Goal: Information Seeking & Learning: Learn about a topic

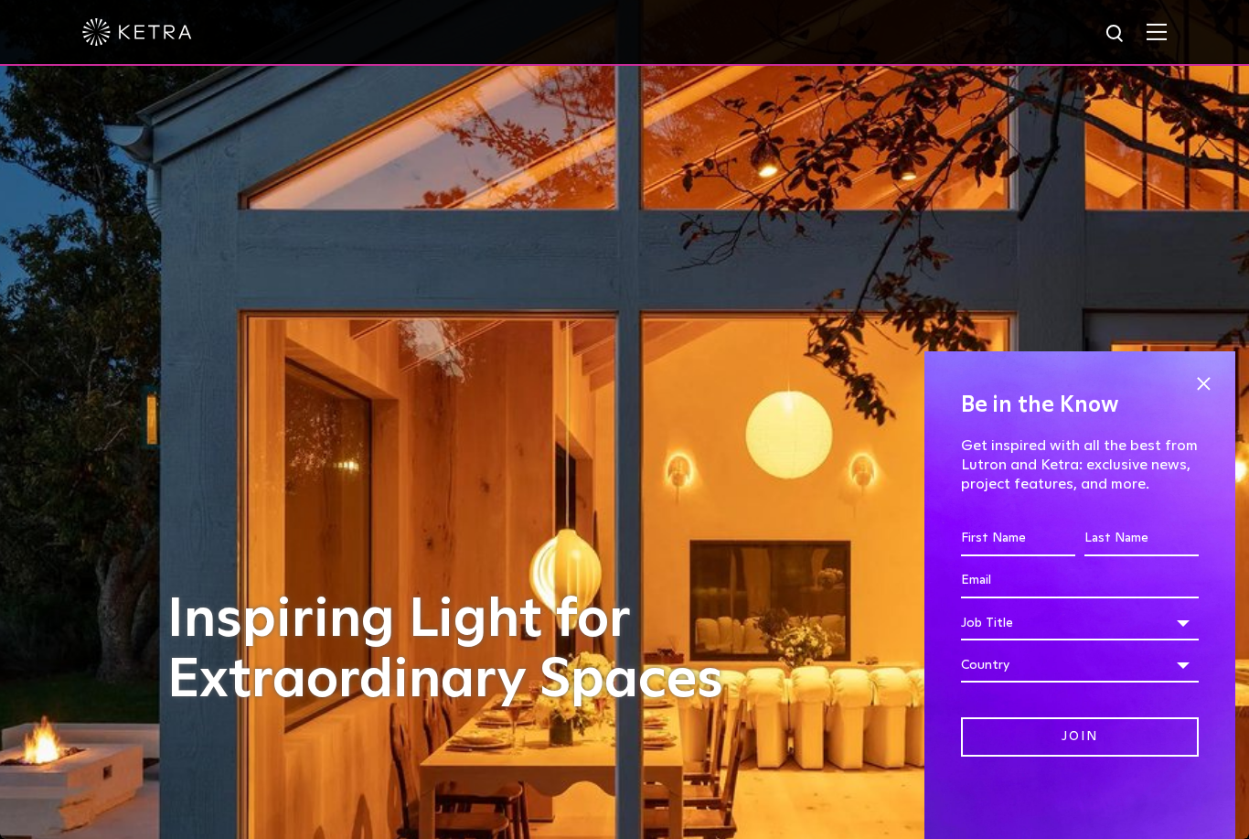
click at [1209, 374] on span at bounding box center [1203, 382] width 27 height 27
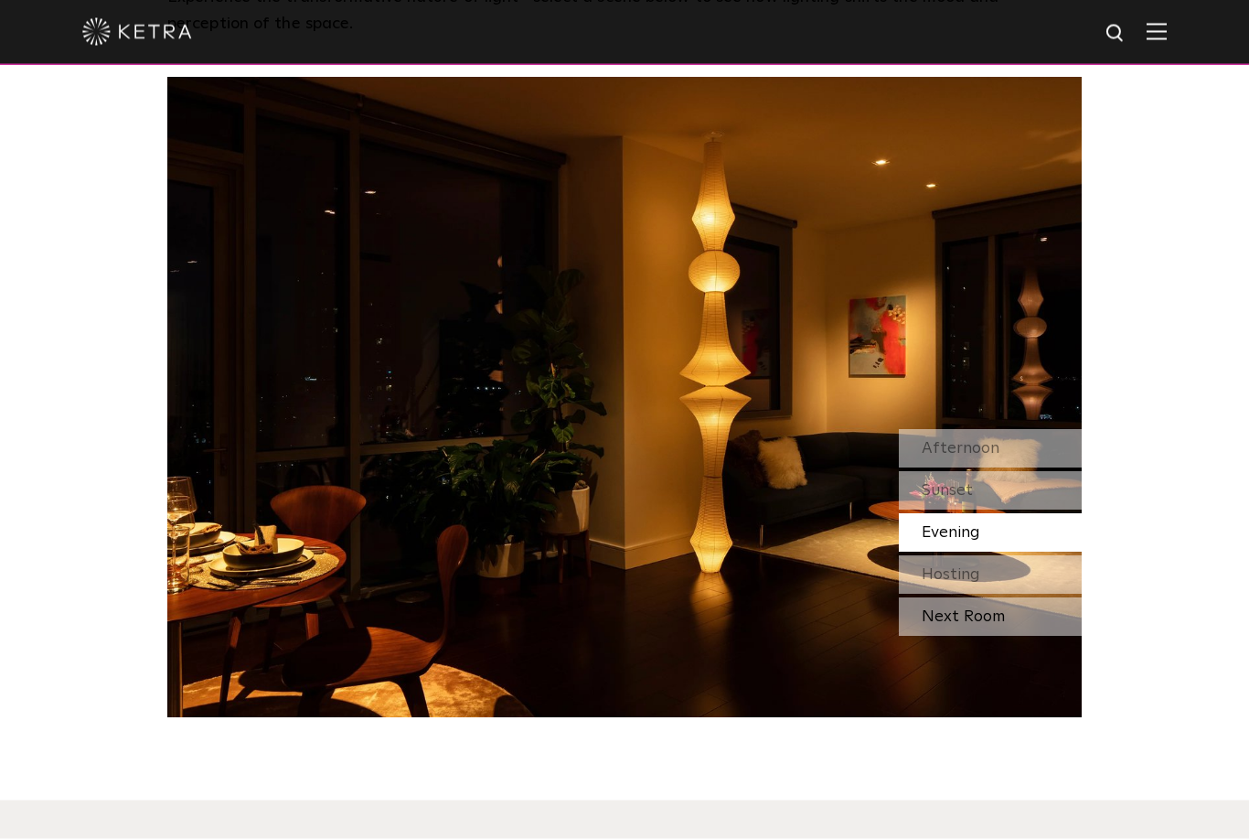
scroll to position [1714, 0]
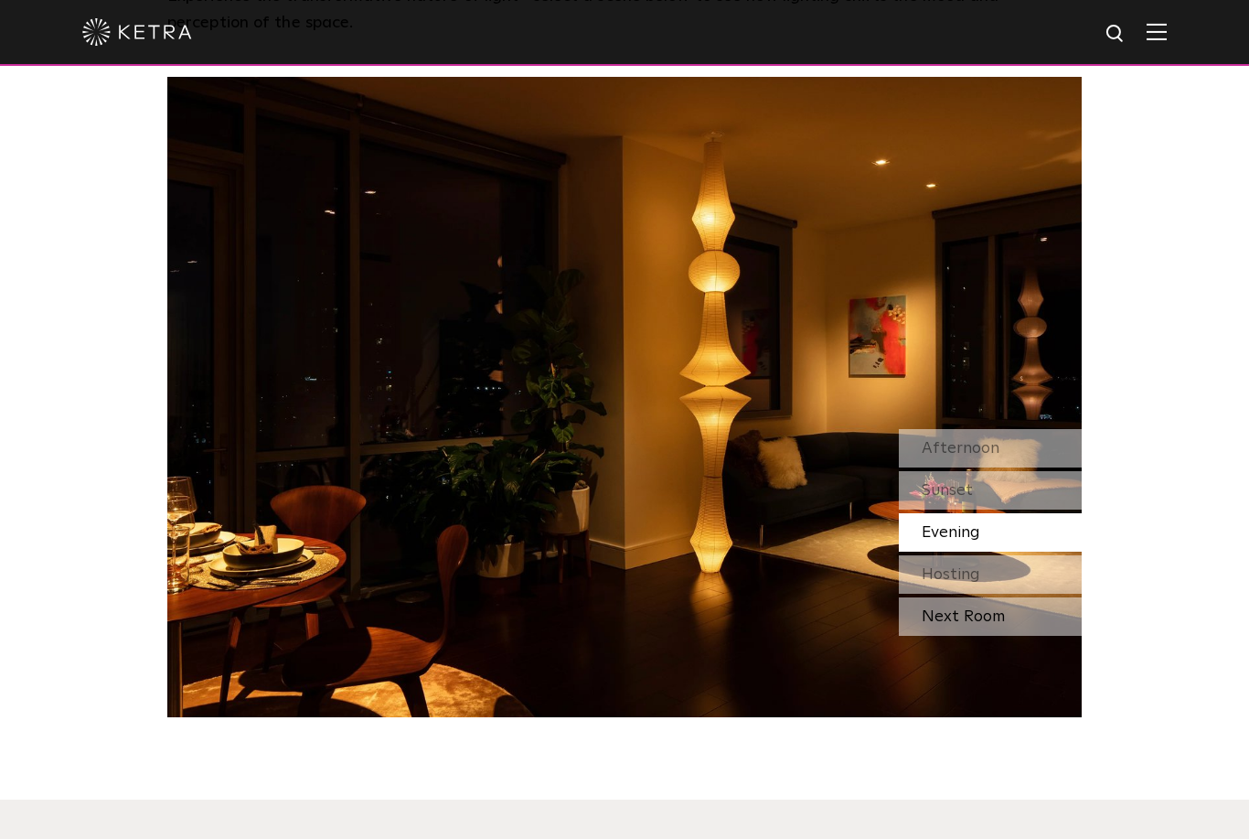
click at [996, 635] on div "Next Room" at bounding box center [990, 616] width 183 height 38
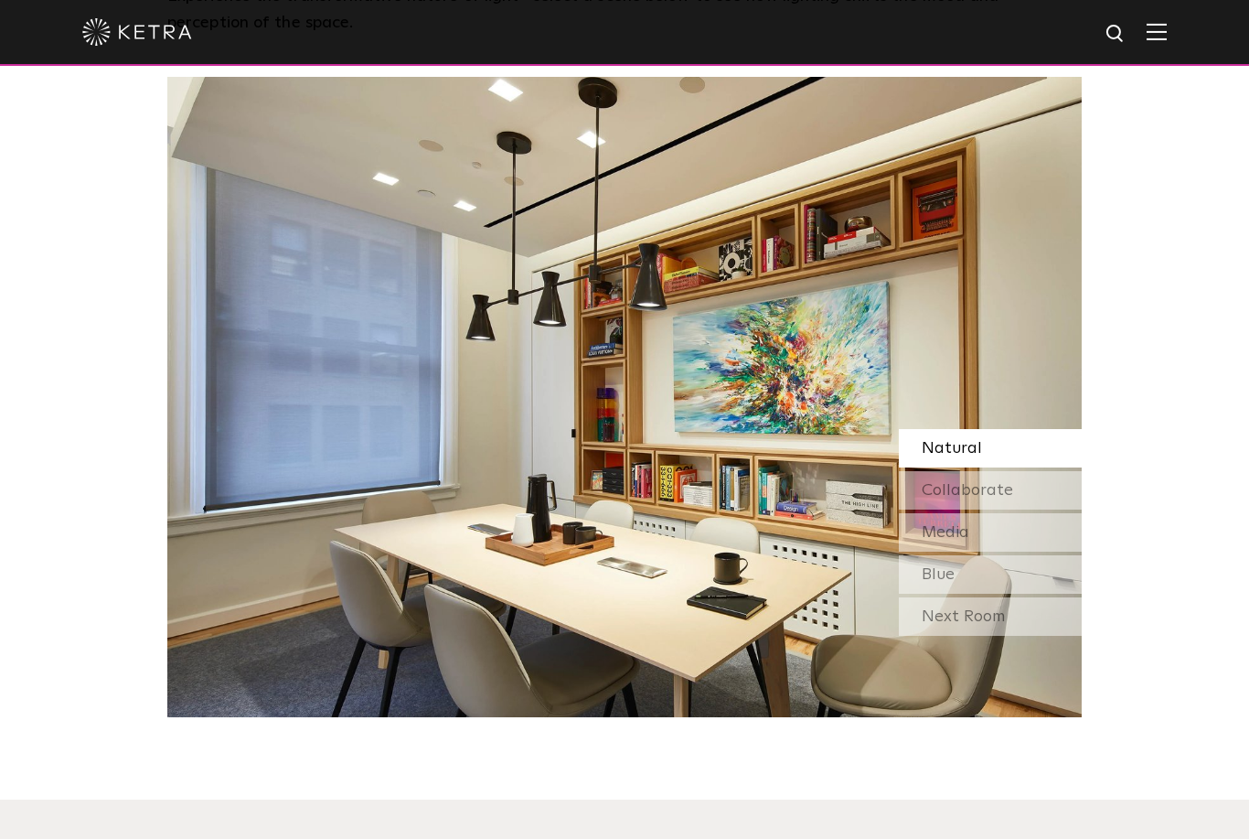
click at [977, 633] on div "Next Room" at bounding box center [990, 616] width 183 height 38
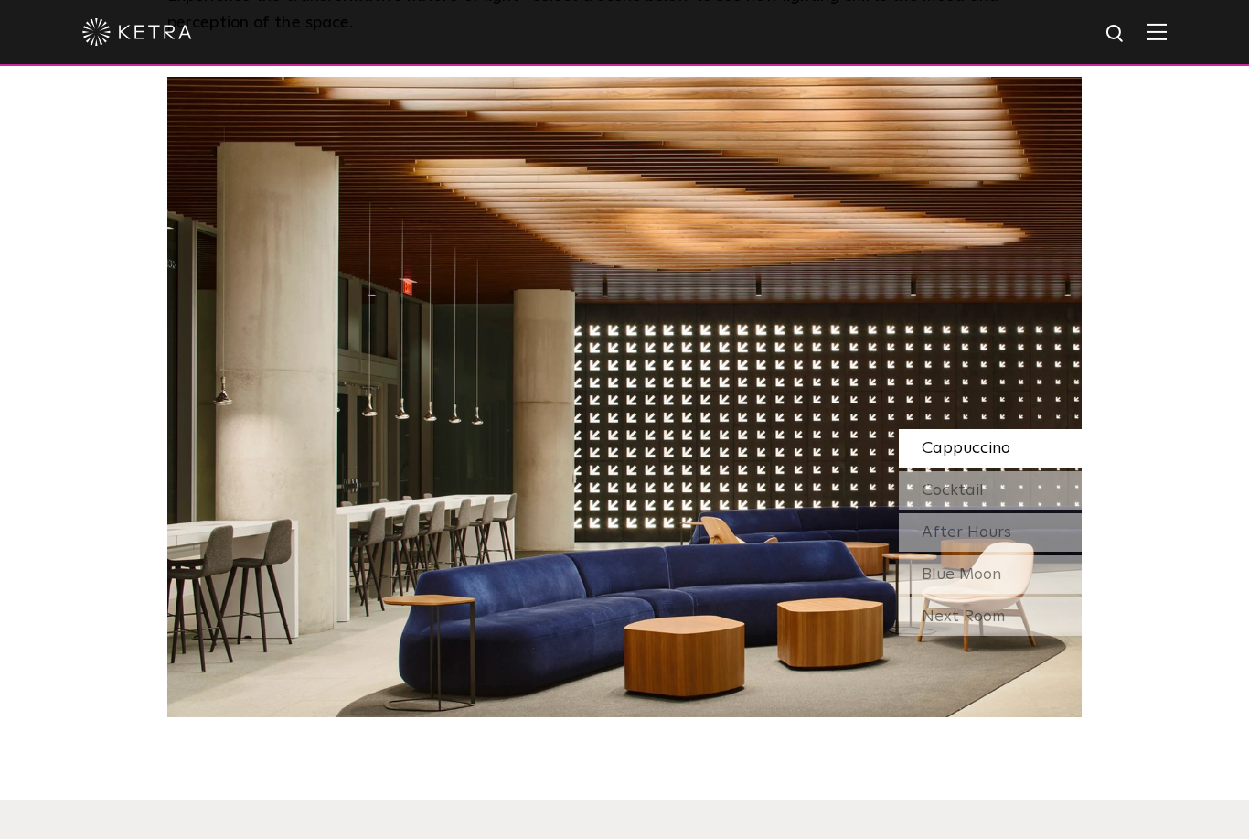
click at [1025, 514] on div "Cappuccino Cocktail After Hours Blue Moon" at bounding box center [990, 511] width 183 height 165
click at [1020, 504] on div "Cocktail" at bounding box center [990, 490] width 183 height 38
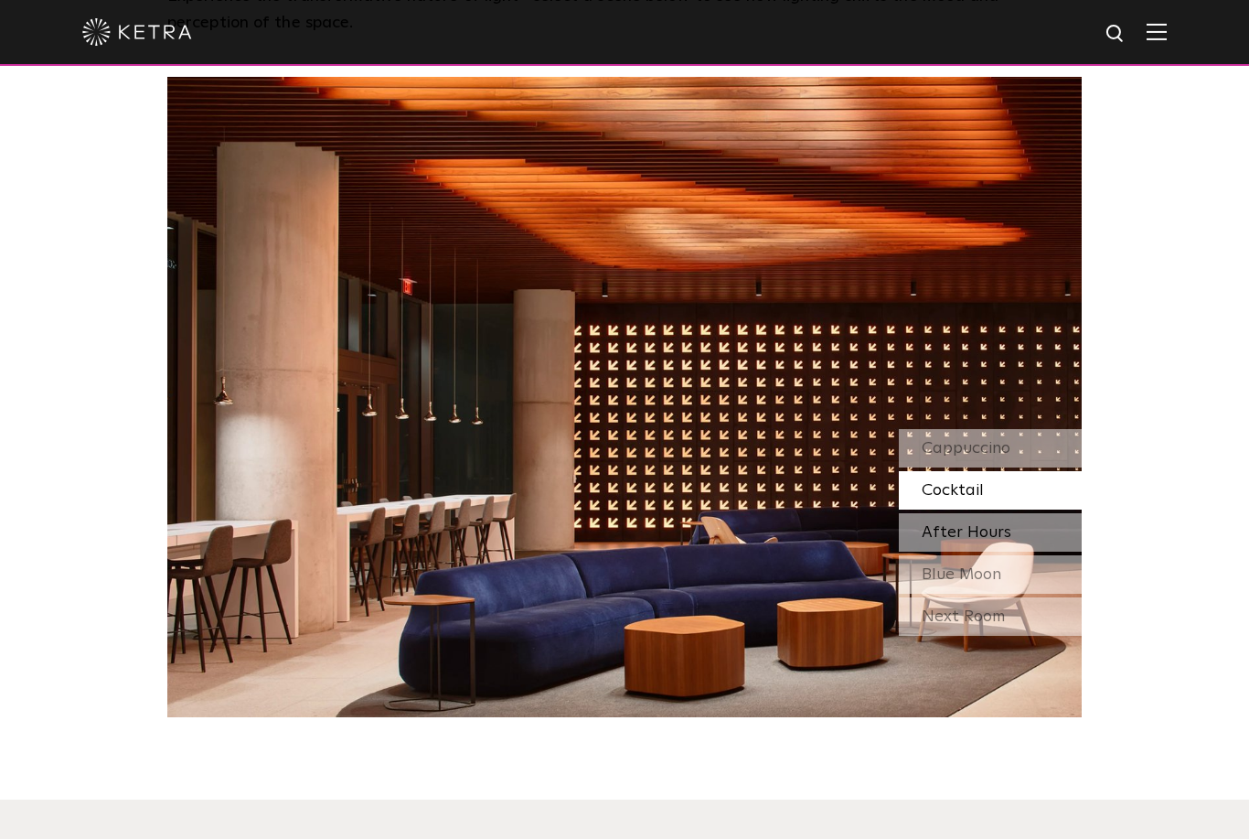
click at [1010, 531] on div "After Hours" at bounding box center [990, 532] width 183 height 38
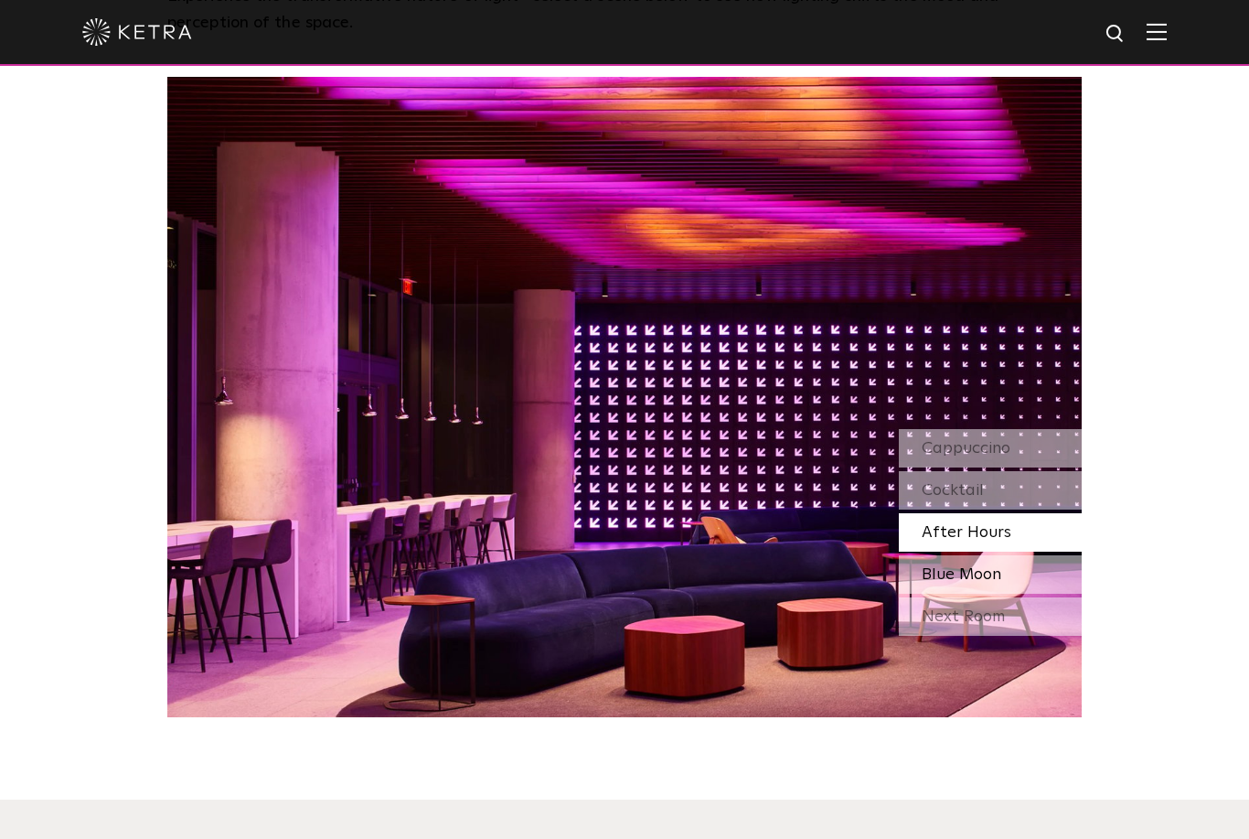
click at [1053, 593] on div "Blue Moon" at bounding box center [990, 574] width 183 height 38
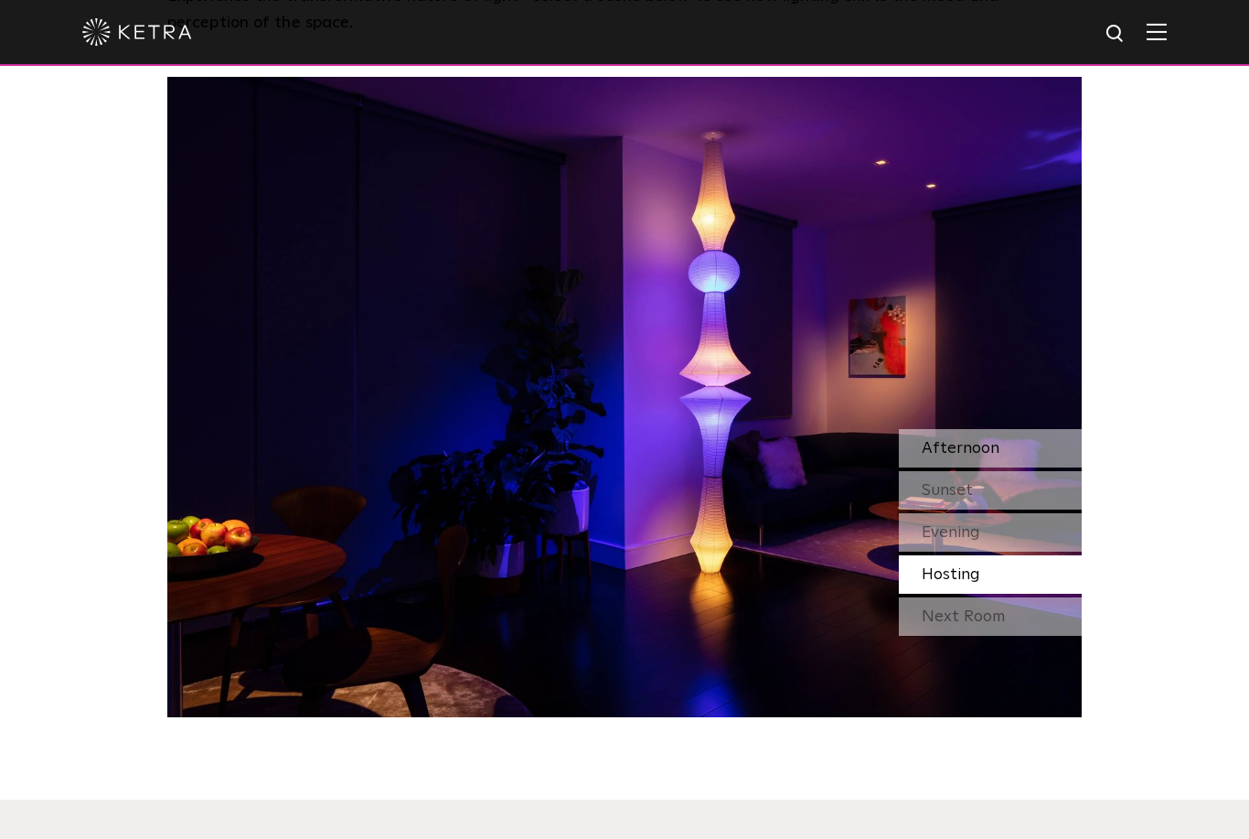
click at [1044, 454] on div "Afternoon" at bounding box center [990, 448] width 183 height 38
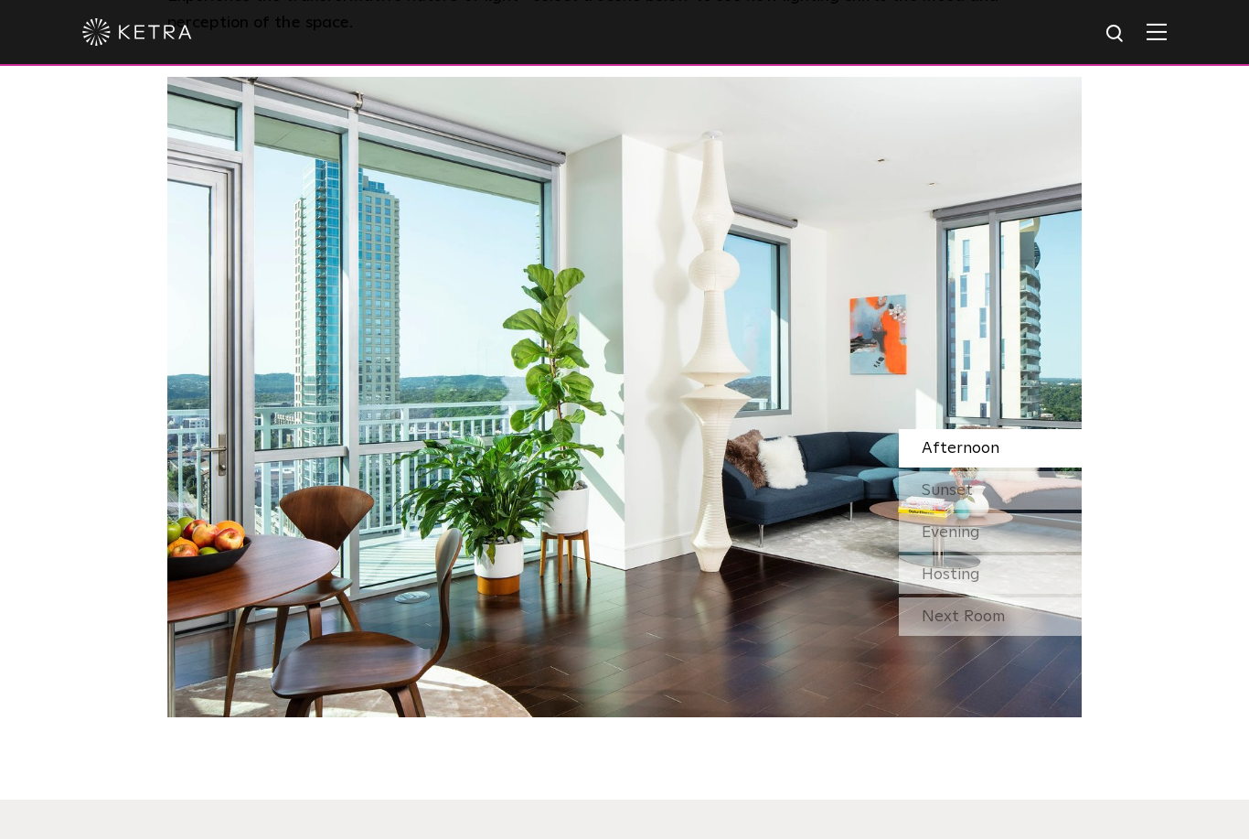
click at [1044, 457] on div "Afternoon" at bounding box center [990, 448] width 183 height 38
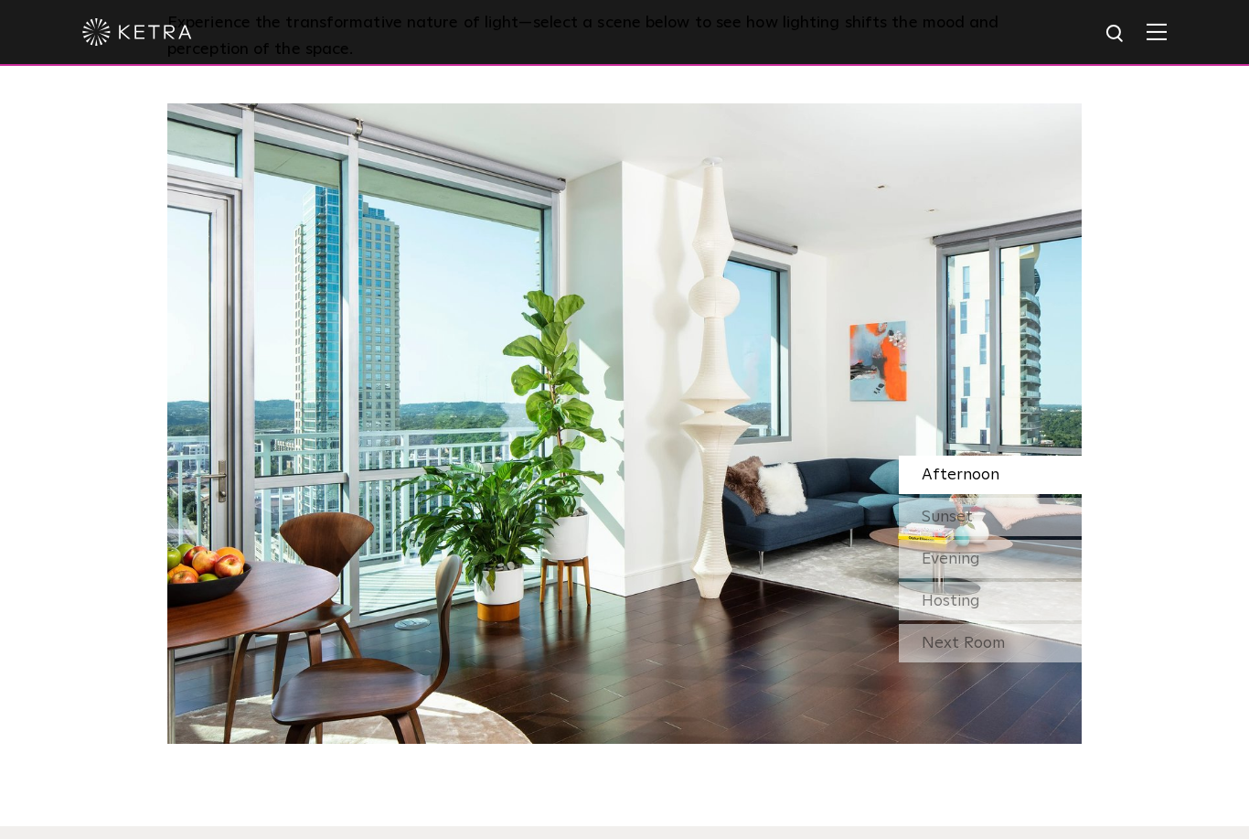
scroll to position [1688, 0]
click at [1048, 514] on div "Sunset" at bounding box center [990, 516] width 183 height 38
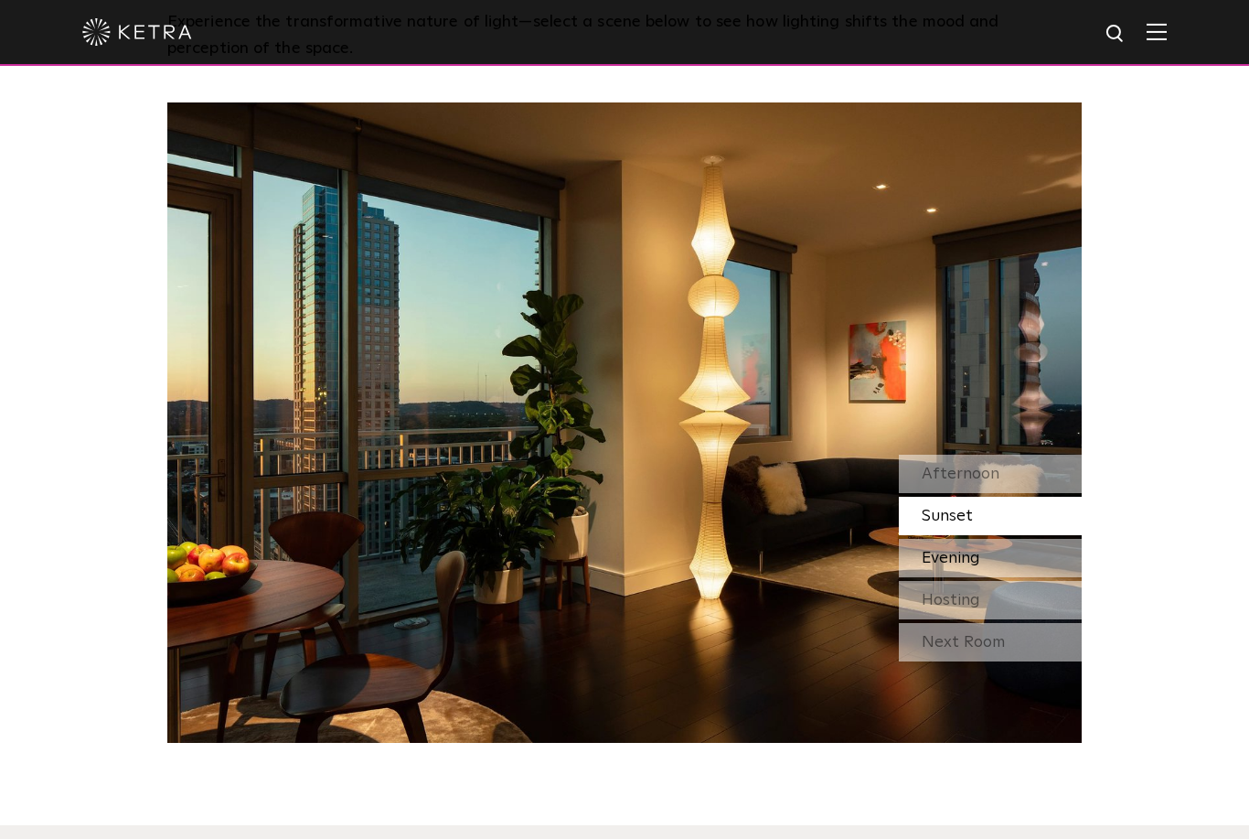
click at [1052, 558] on div "Evening" at bounding box center [990, 558] width 183 height 38
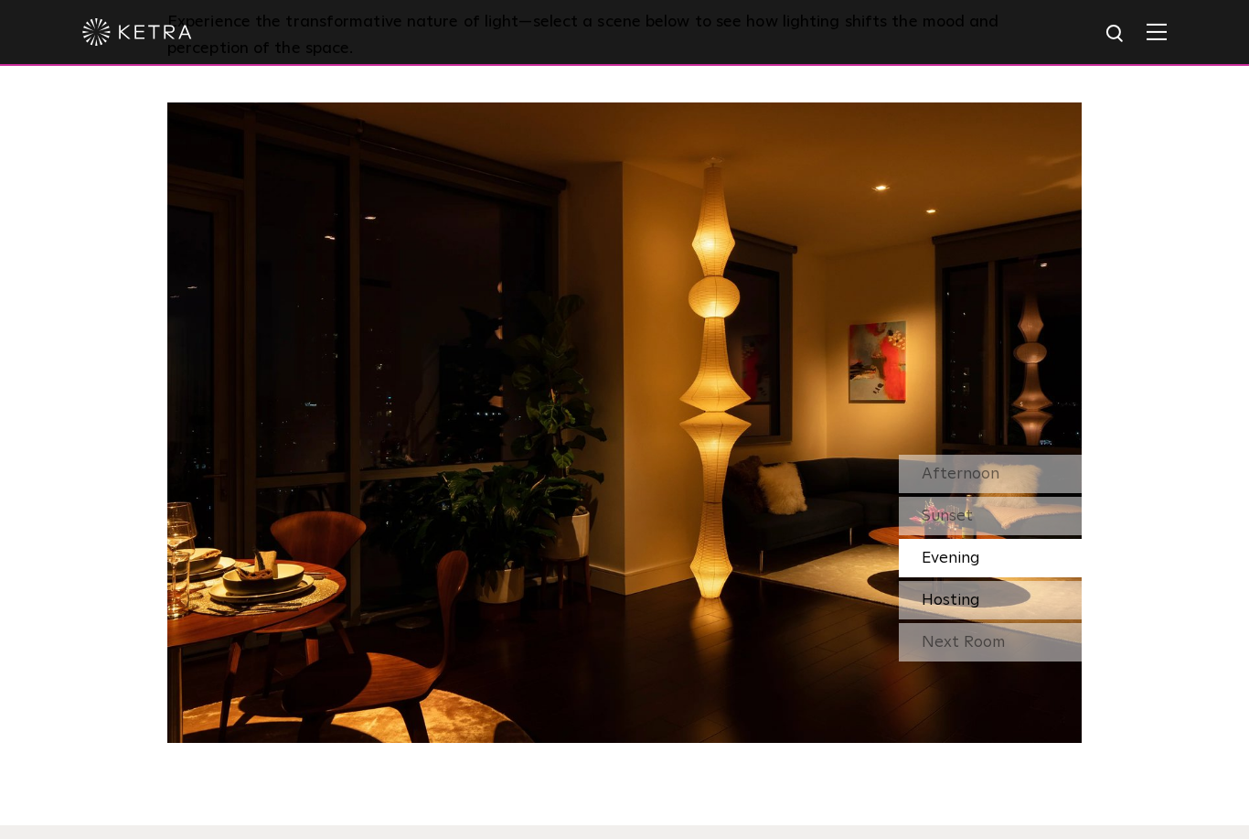
click at [1042, 597] on div "Hosting" at bounding box center [990, 600] width 183 height 38
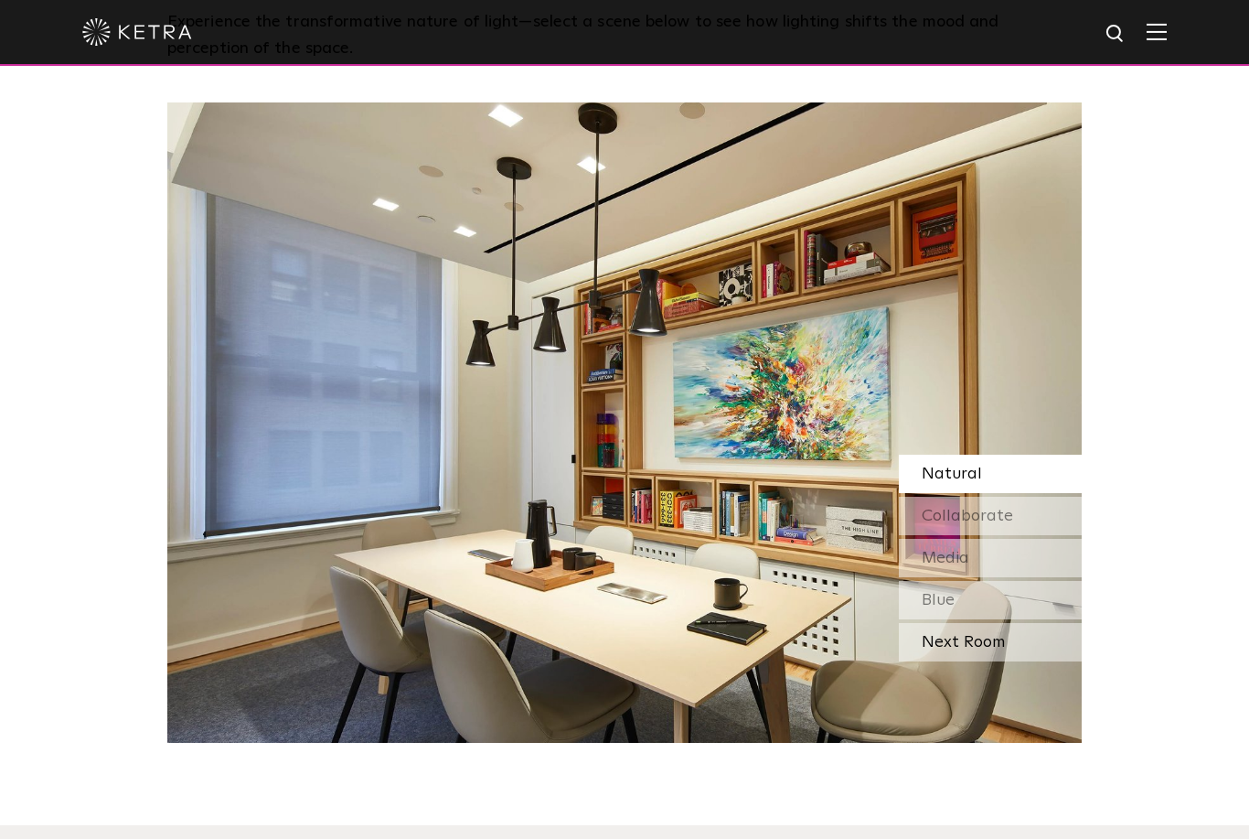
click at [1052, 640] on div "Next Room" at bounding box center [990, 642] width 183 height 38
click at [1048, 467] on div "Natural" at bounding box center [990, 473] width 183 height 38
click at [1031, 518] on div "Collaborate" at bounding box center [990, 516] width 183 height 38
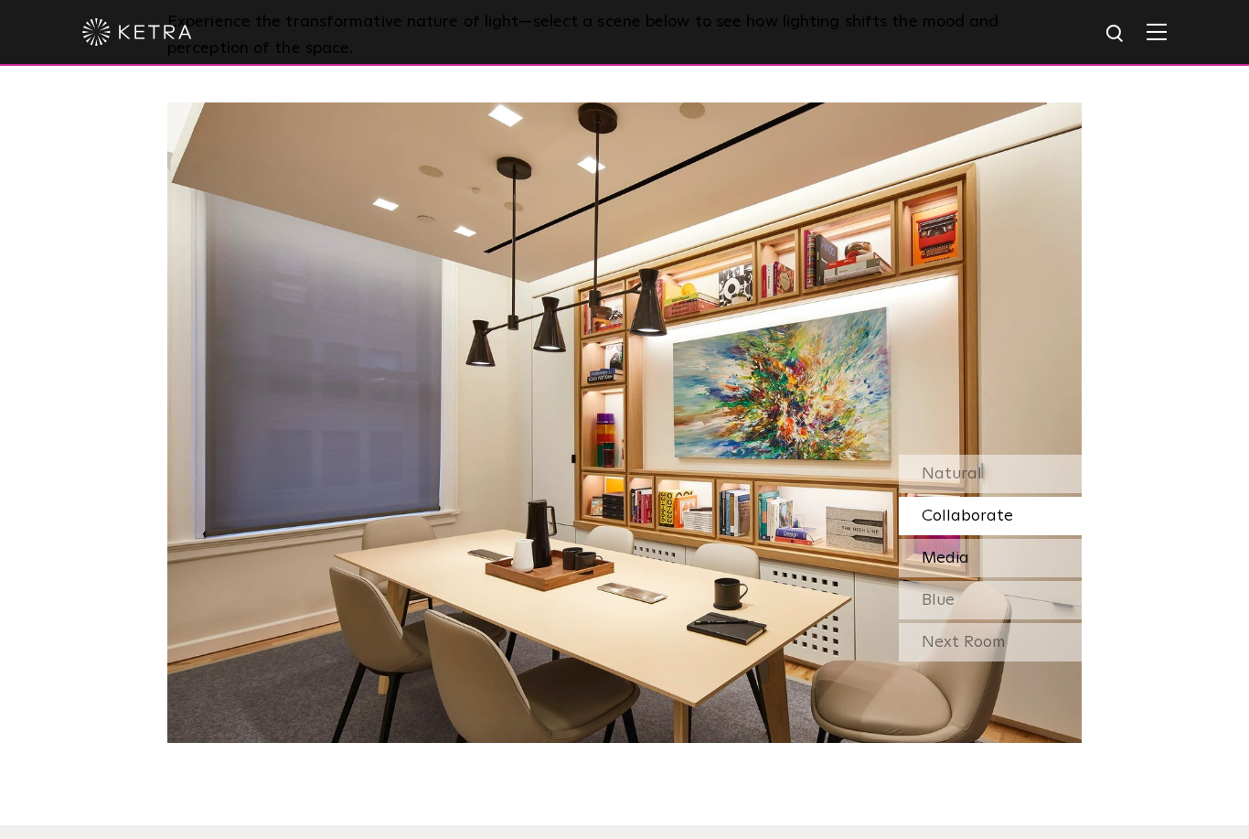
click at [1036, 558] on div "Media" at bounding box center [990, 558] width 183 height 38
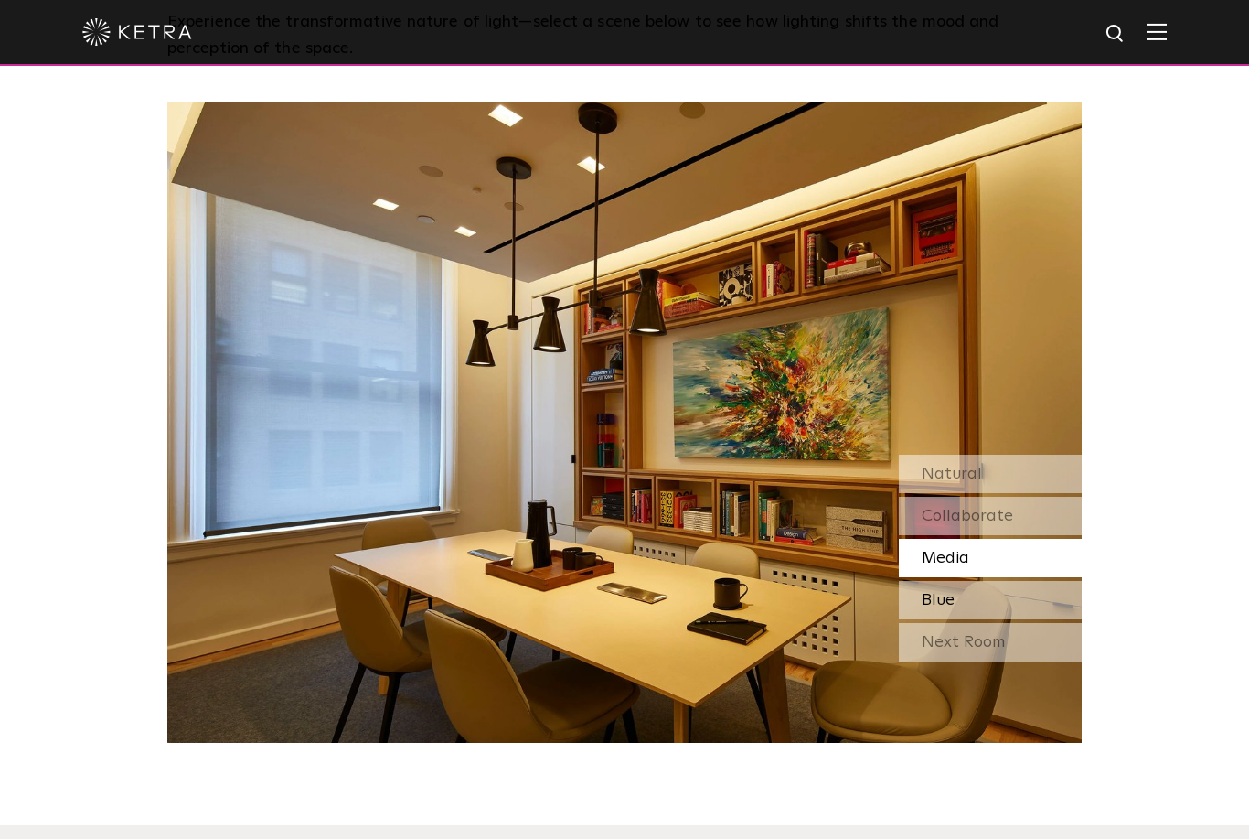
click at [1042, 594] on div "Blue" at bounding box center [990, 600] width 183 height 38
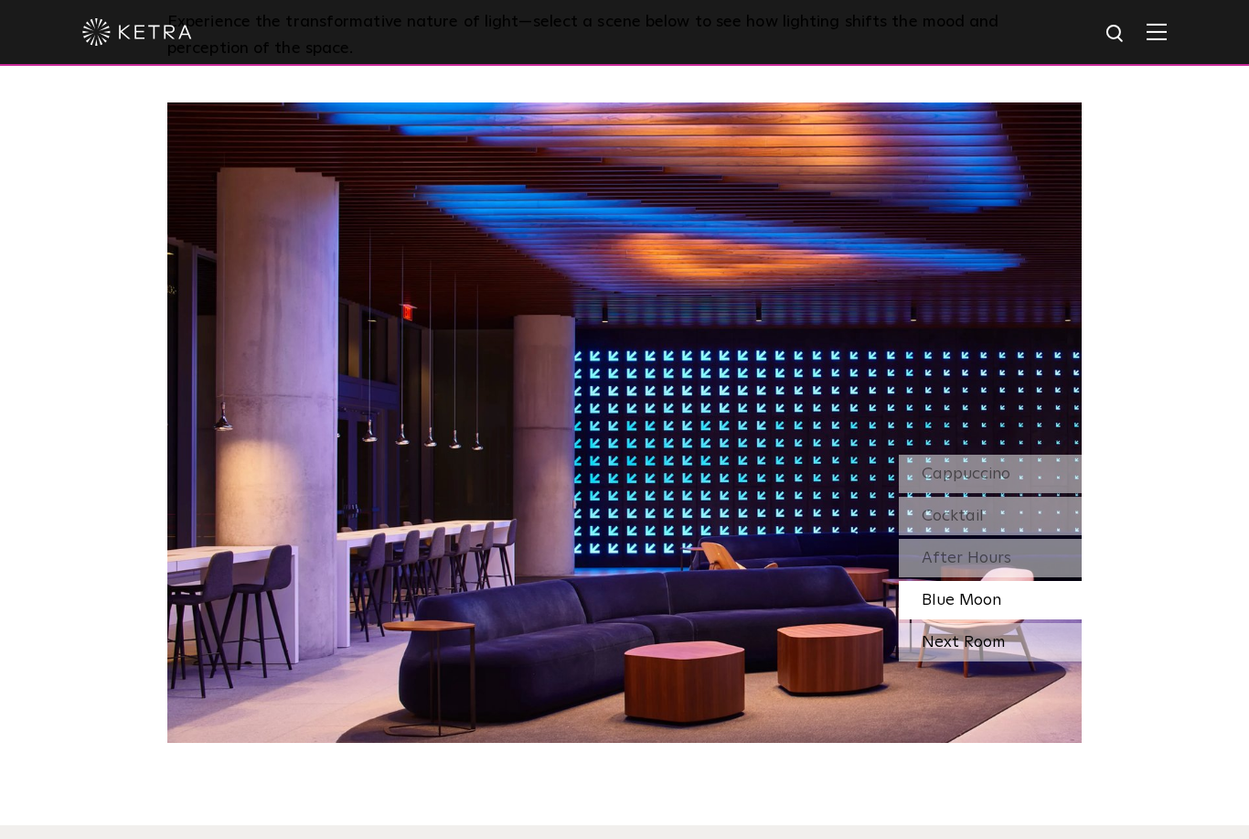
click at [1048, 640] on div "Next Room" at bounding box center [990, 642] width 183 height 38
click at [1042, 463] on div "Cappuccino" at bounding box center [990, 473] width 183 height 38
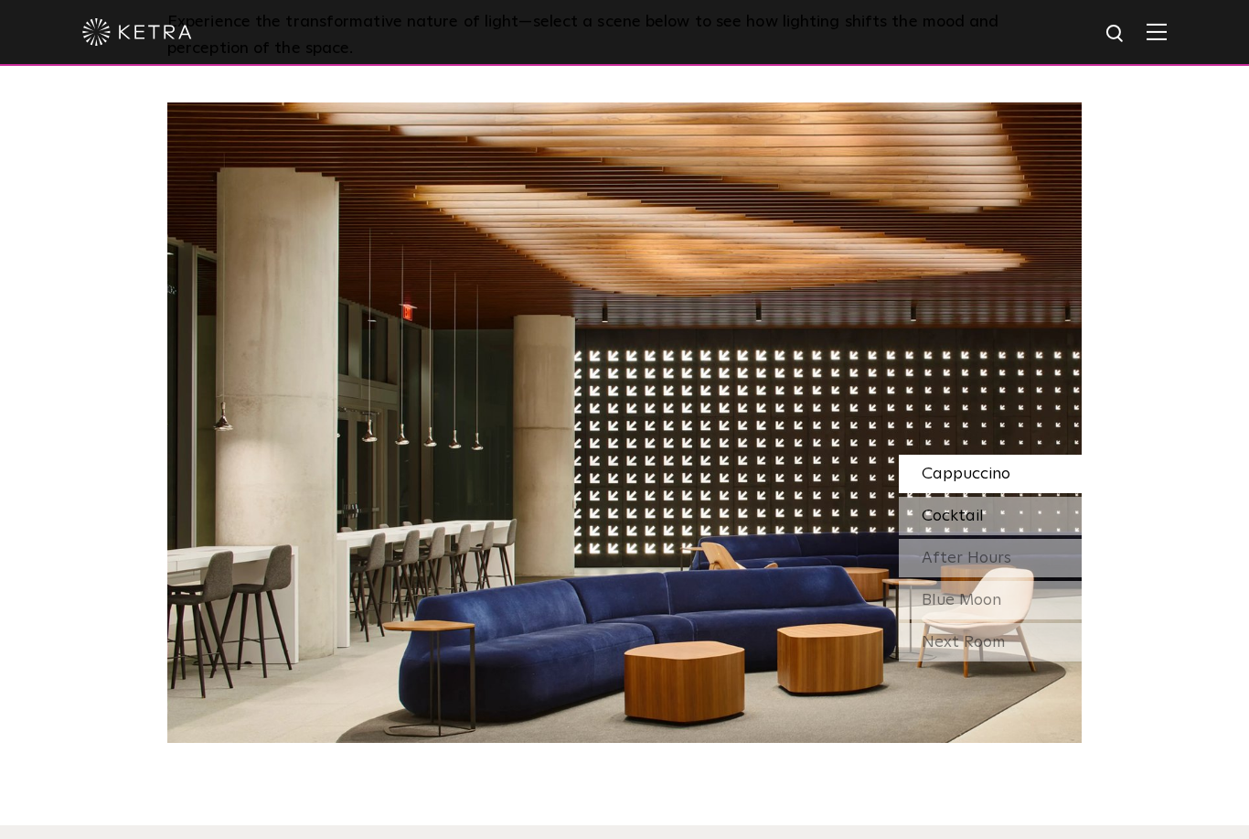
click at [1048, 518] on div "Cocktail" at bounding box center [990, 516] width 183 height 38
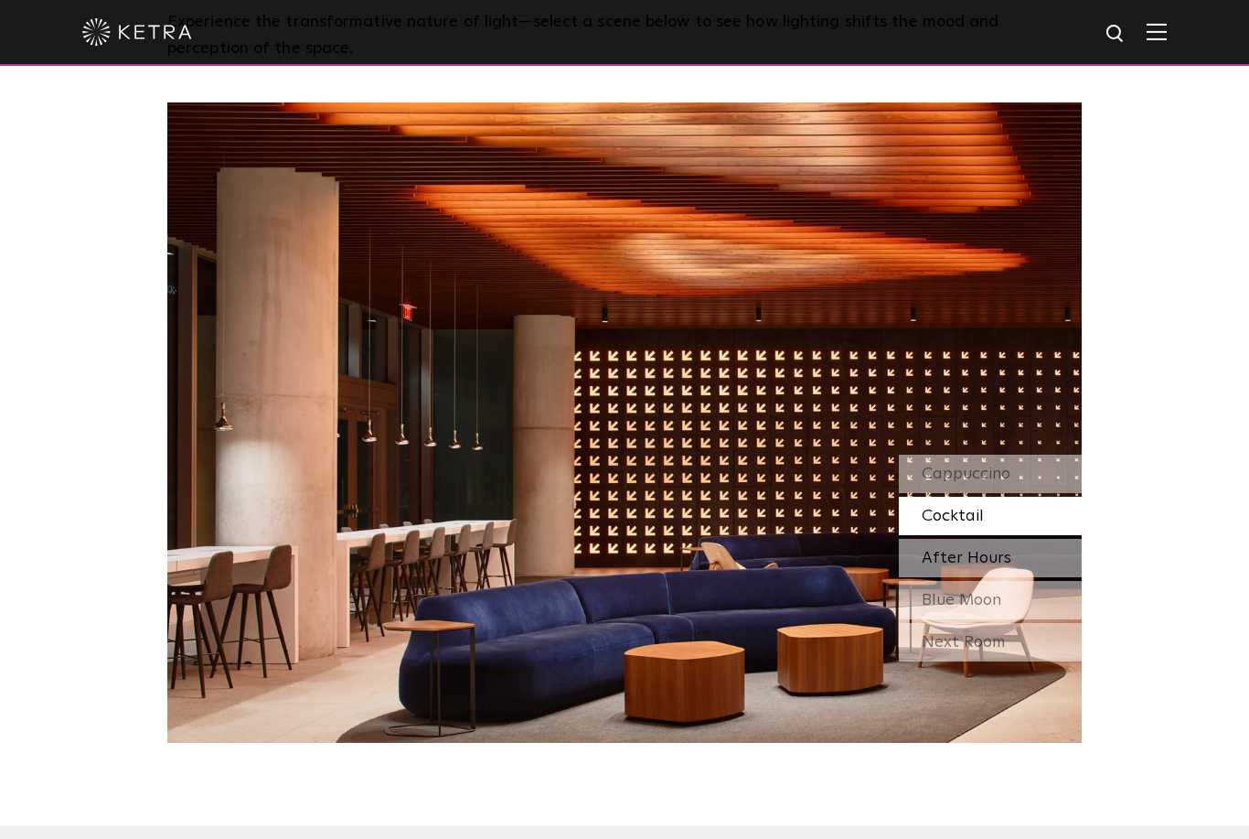
click at [1047, 556] on div "After Hours" at bounding box center [990, 558] width 183 height 38
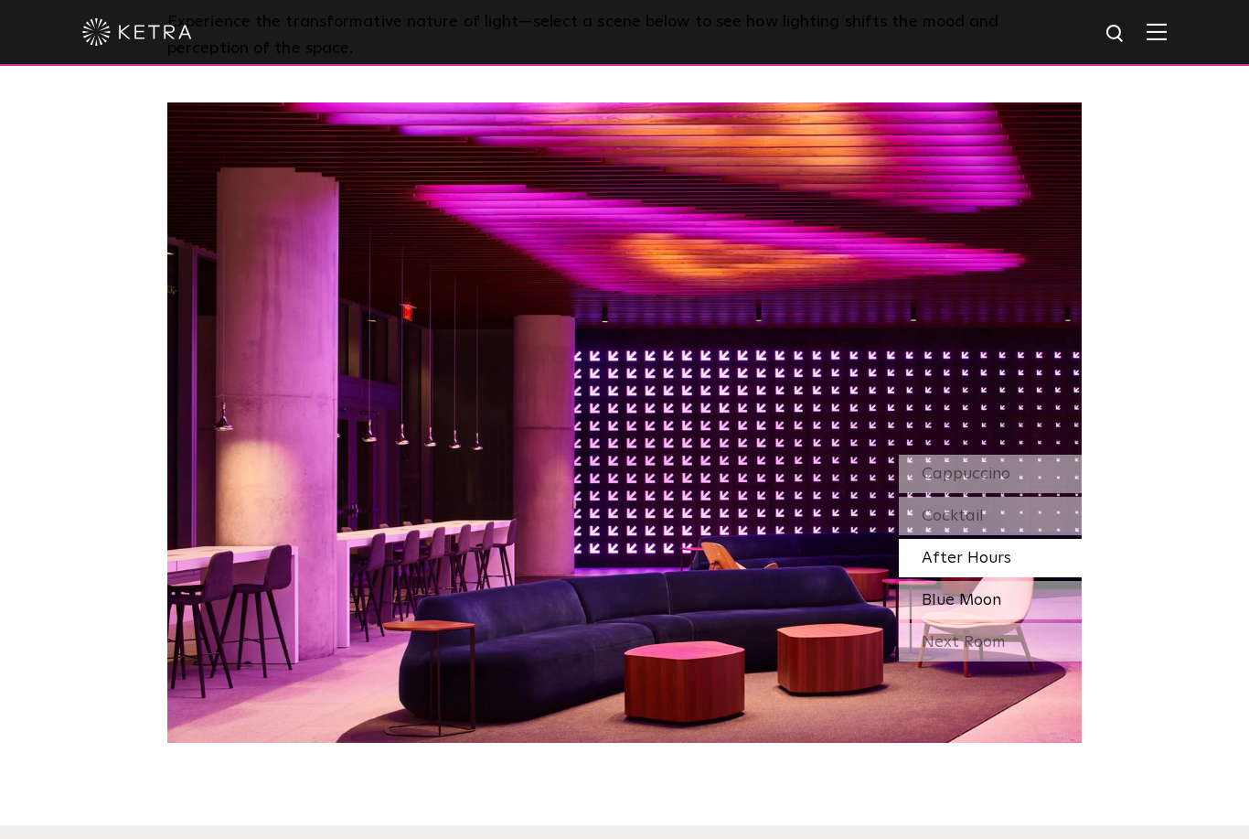
click at [1047, 596] on div "Blue Moon" at bounding box center [990, 600] width 183 height 38
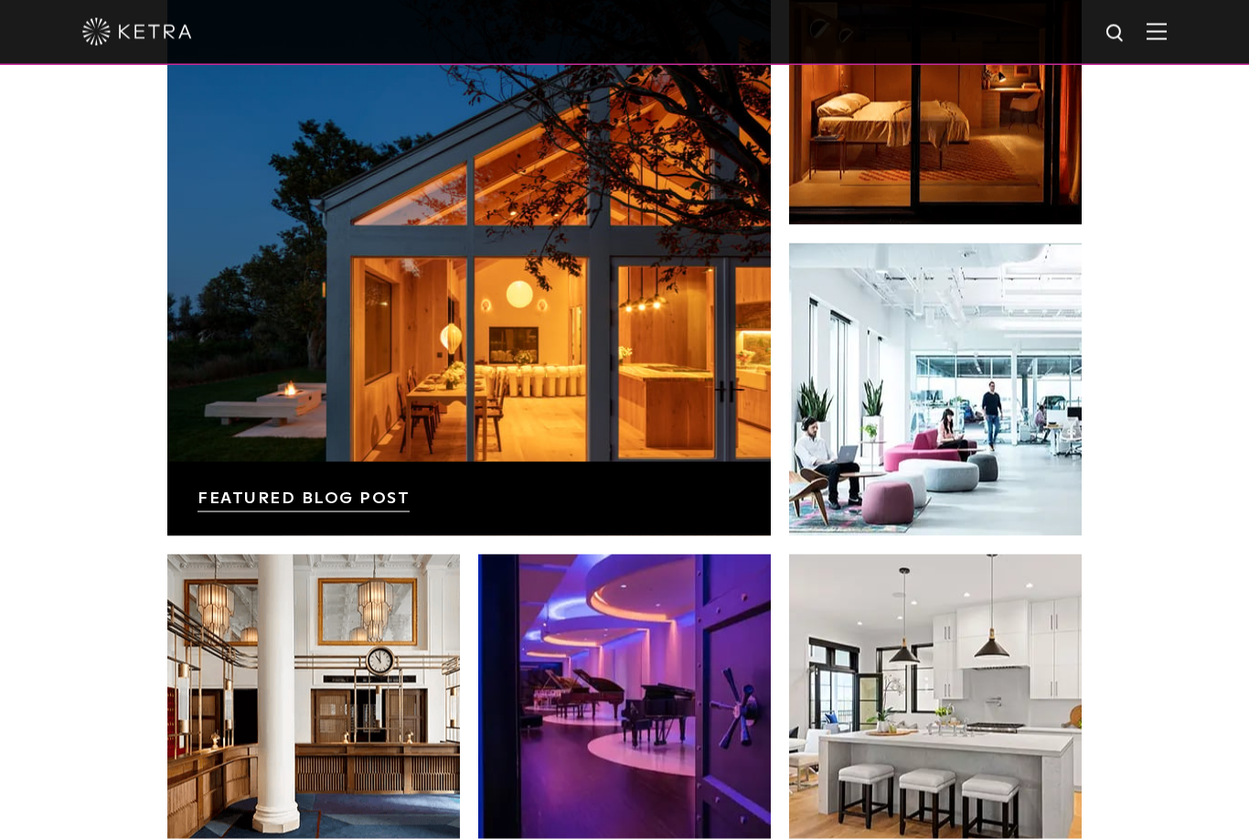
scroll to position [3216, 0]
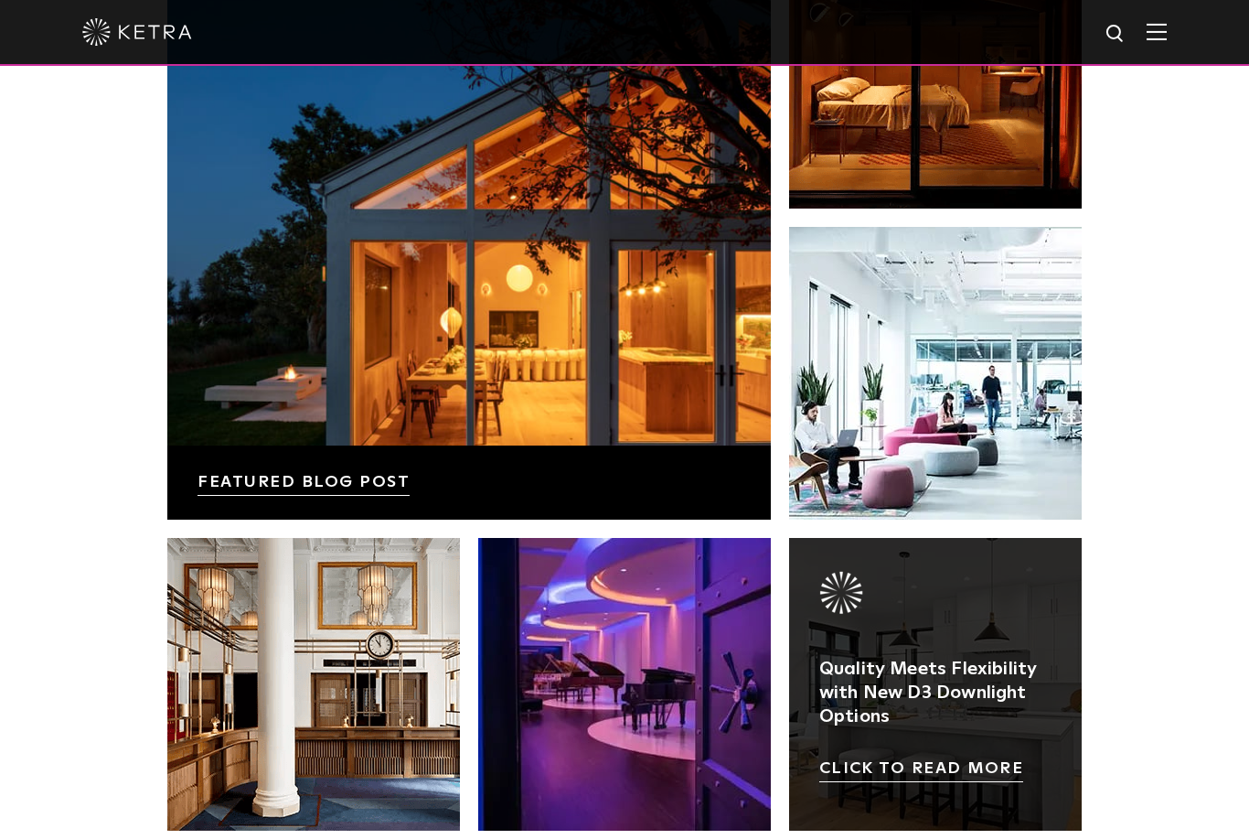
click at [903, 739] on link at bounding box center [935, 684] width 293 height 293
